Goal: Submit feedback/report problem

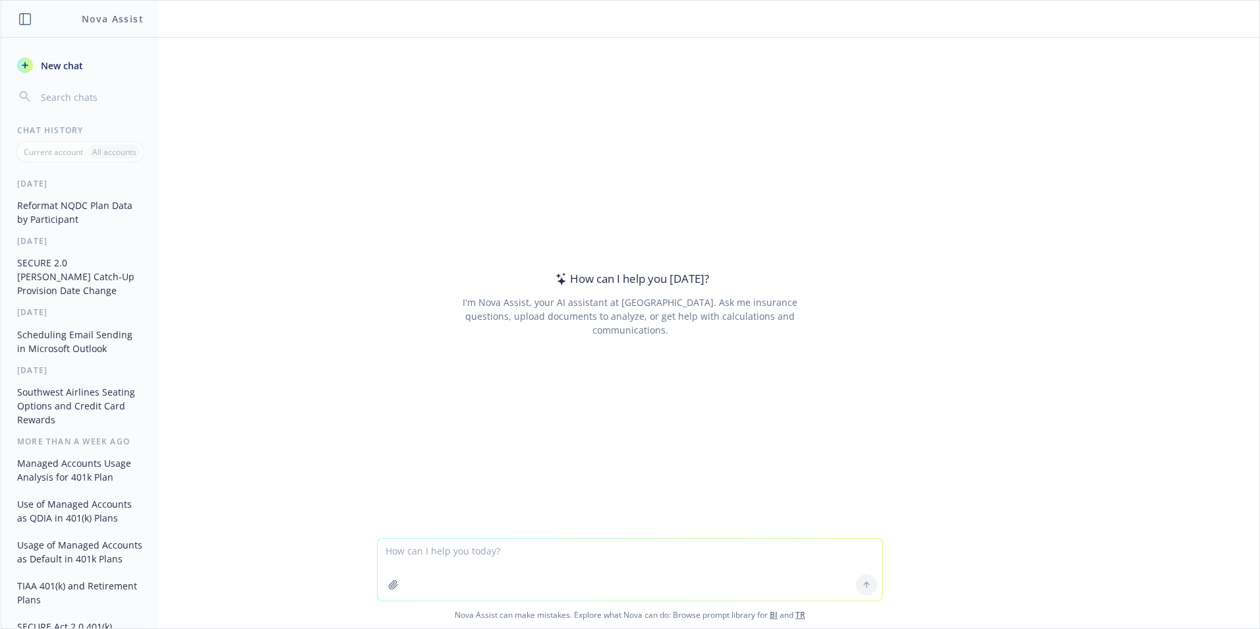
click at [86, 212] on button "Reformat NQDC Plan Data by Participant" at bounding box center [80, 212] width 136 height 36
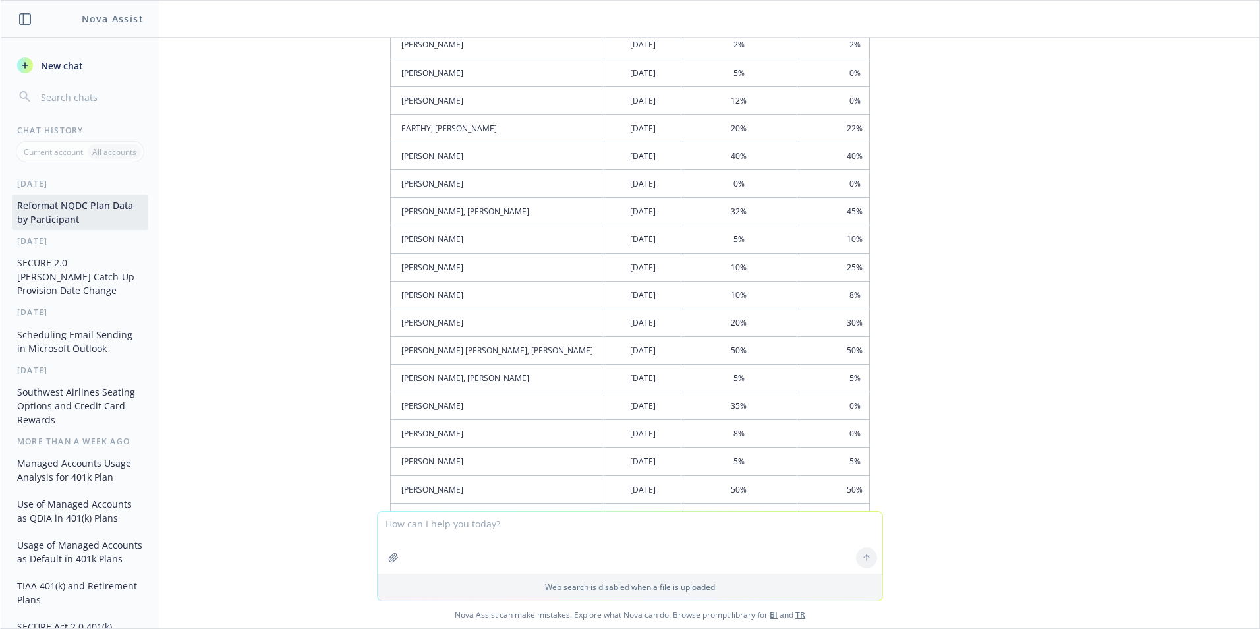
scroll to position [7484, 0]
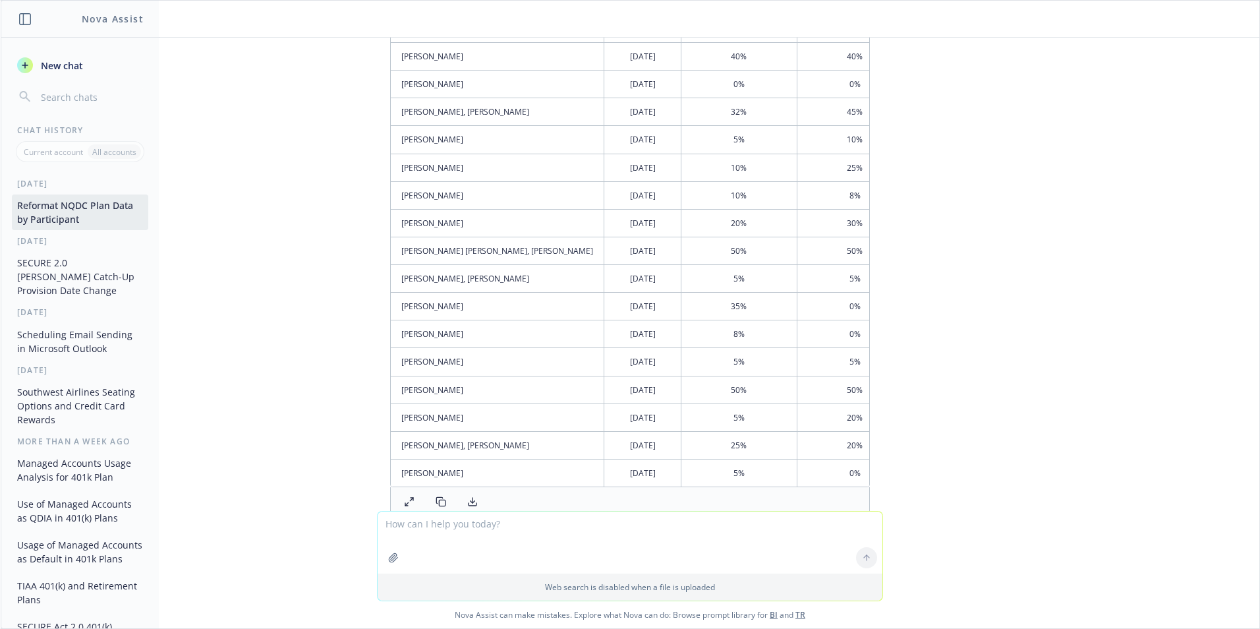
drag, startPoint x: 465, startPoint y: 522, endPoint x: 491, endPoint y: 539, distance: 31.4
click at [467, 525] on textarea at bounding box center [630, 542] width 505 height 62
type textarea "There are lots of errors in this data. Can you be more accurate? Let's run 2020…"
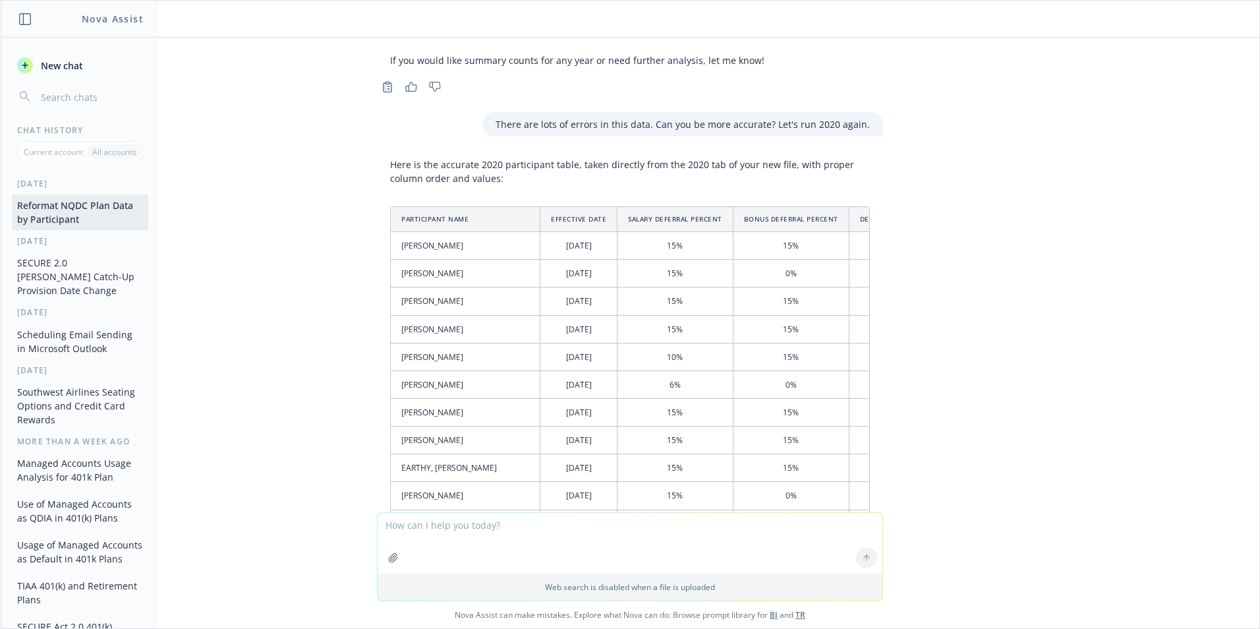
scroll to position [13067, 0]
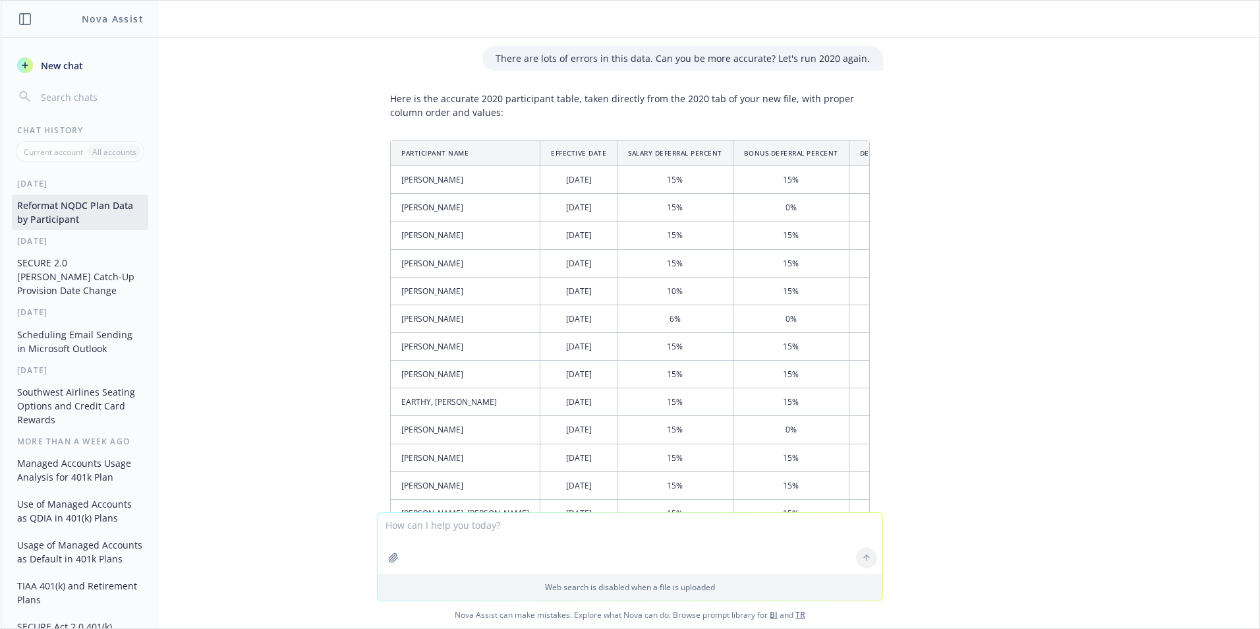
click at [436, 166] on th "Participant Name" at bounding box center [466, 153] width 150 height 25
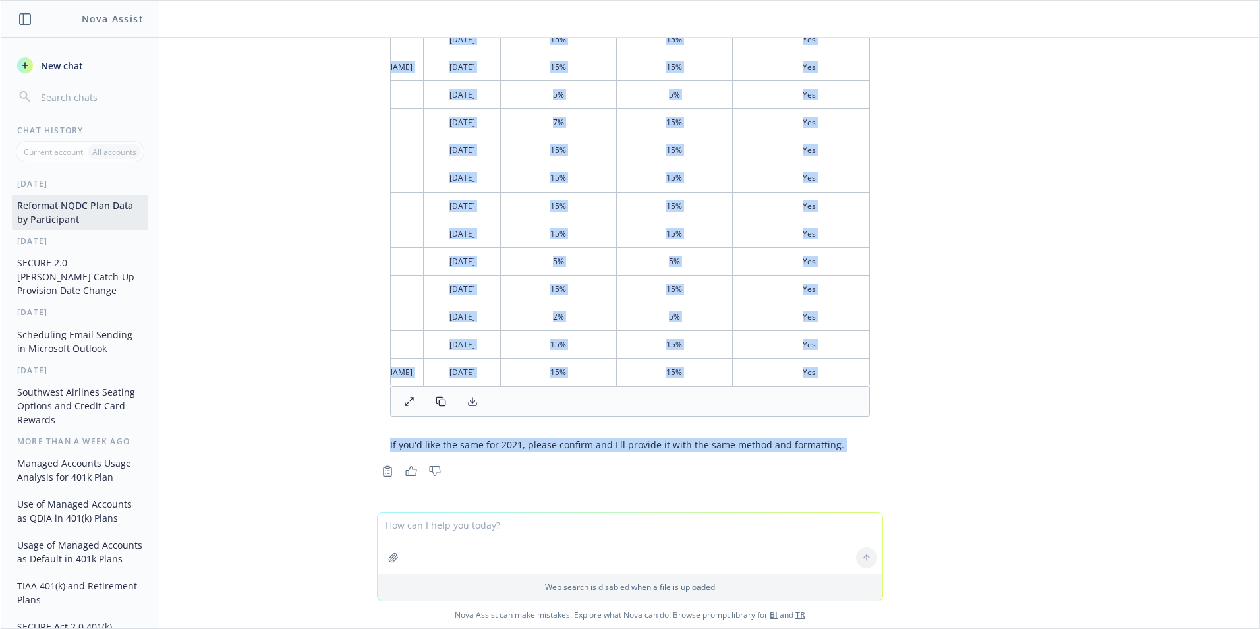
scroll to position [13594, 0]
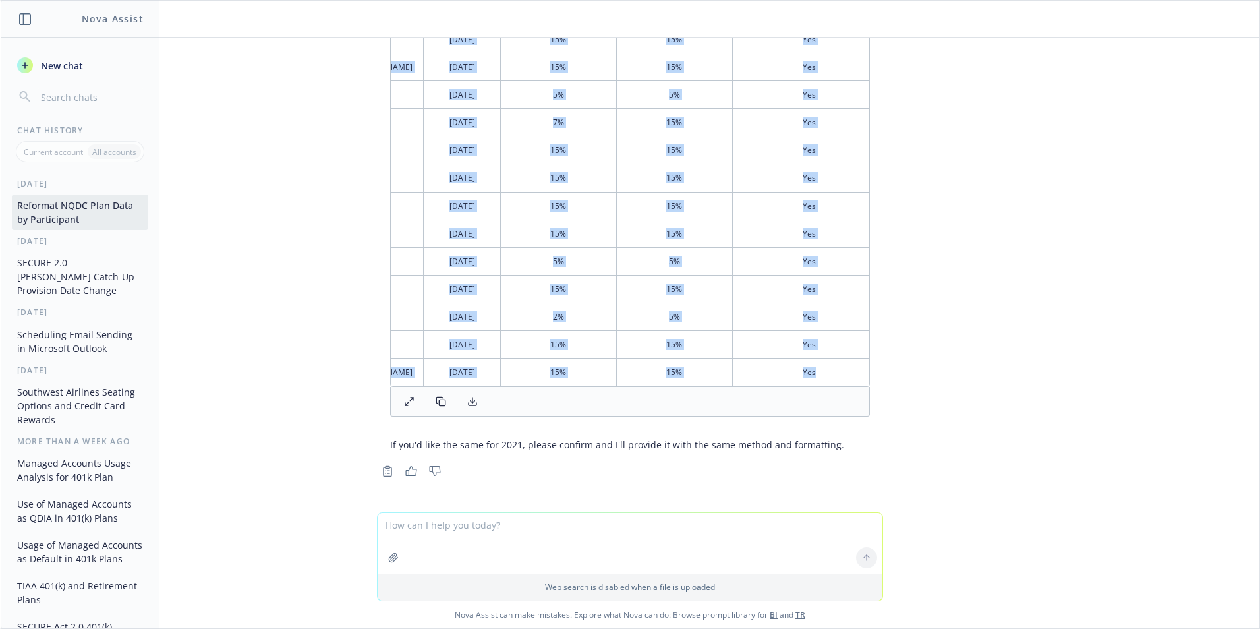
drag, startPoint x: 391, startPoint y: 226, endPoint x: 843, endPoint y: 370, distance: 475.1
click at [843, 370] on table "Participant Name Effective Date Salary Deferral Percent Bonus Deferral Percent …" at bounding box center [579, 40] width 611 height 691
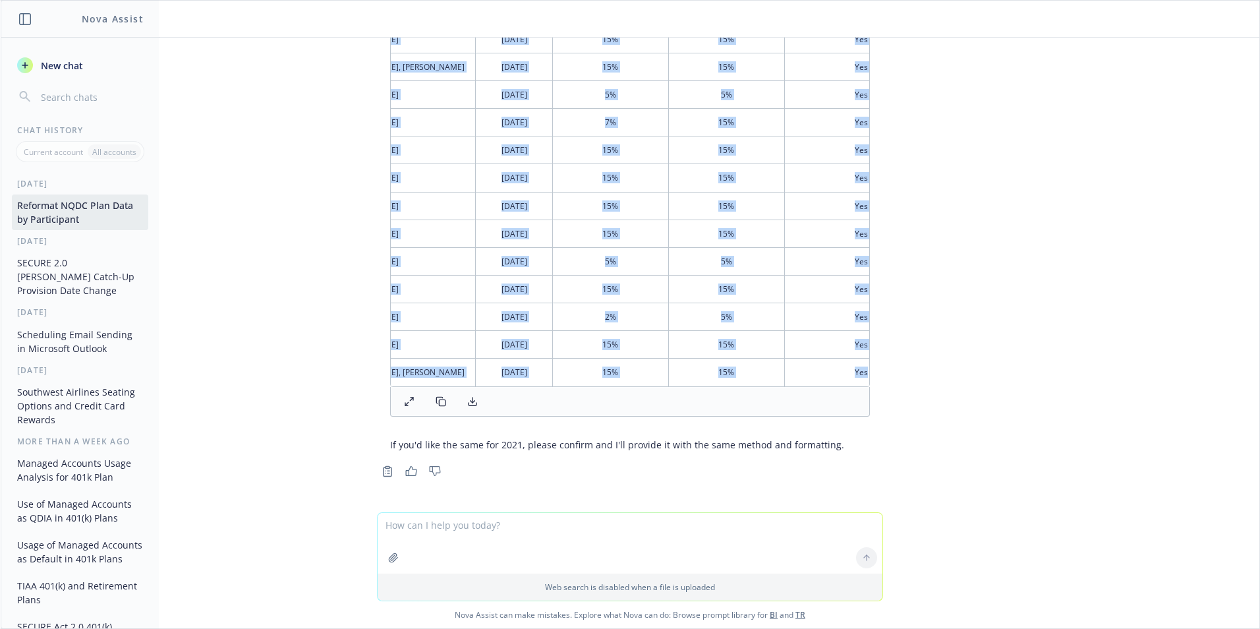
scroll to position [0, 40]
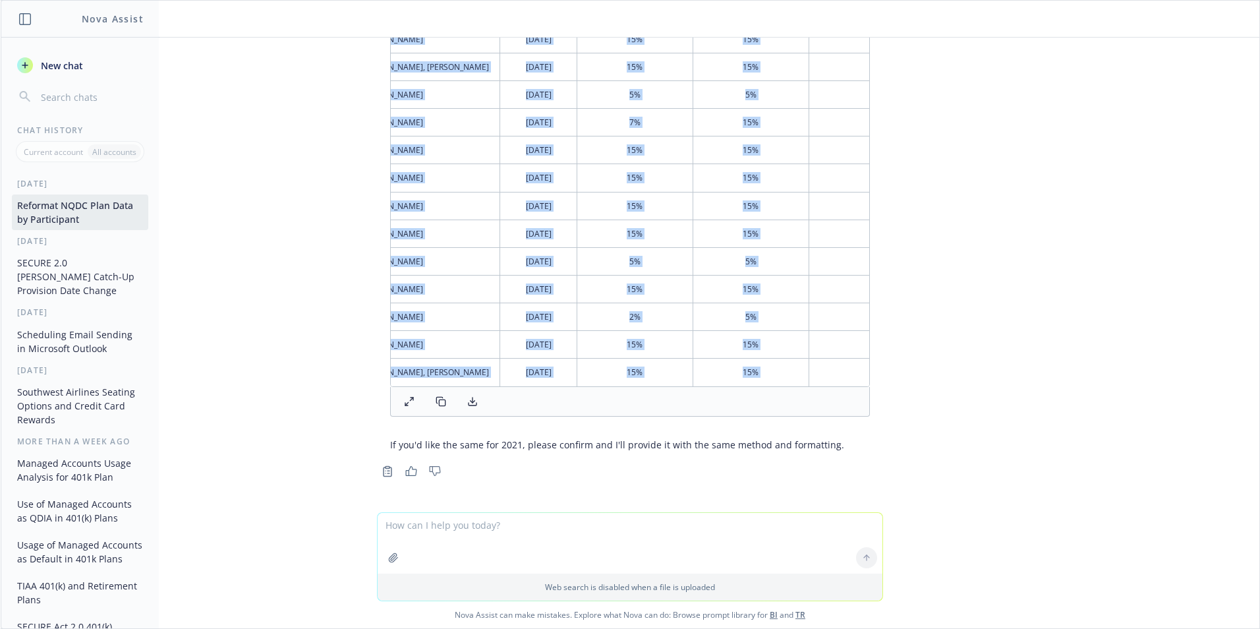
copy table "Participant Name Effective Date Salary Deferral Percent Bonus Deferral Percent …"
